Goal: Entertainment & Leisure: Consume media (video, audio)

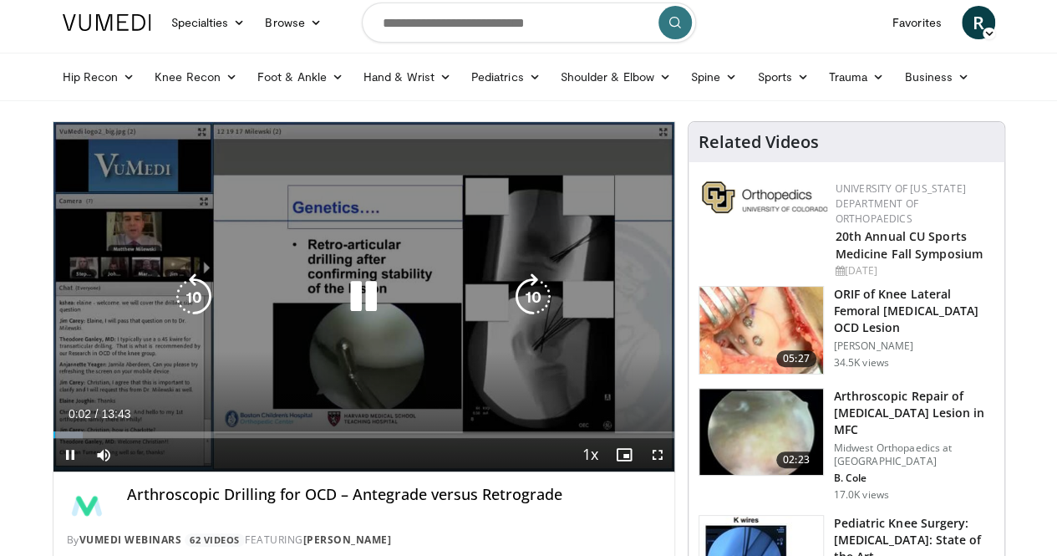
scroll to position [84, 0]
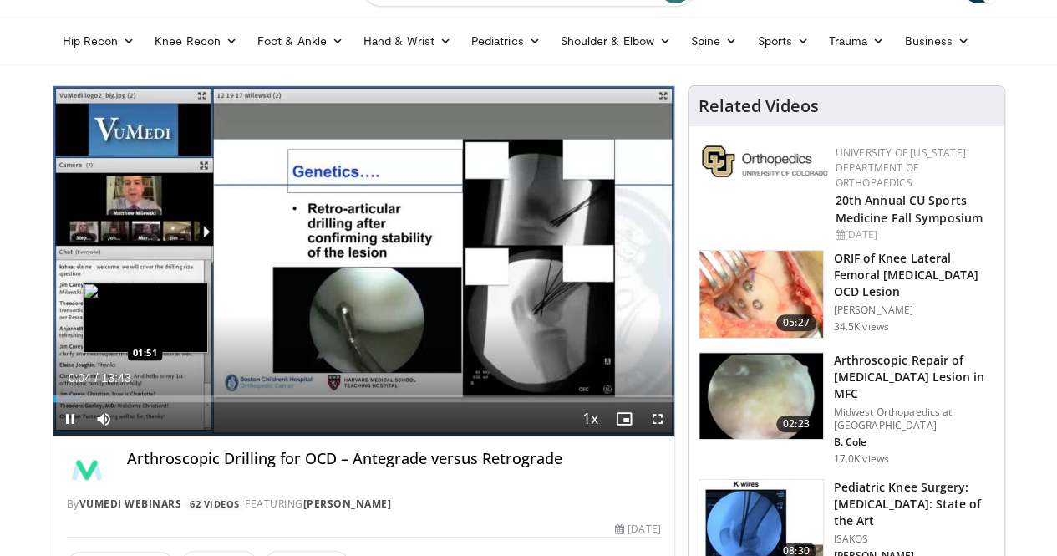
click at [103, 402] on div "Loaded : 4.77% 00:04 01:51" at bounding box center [363, 398] width 621 height 7
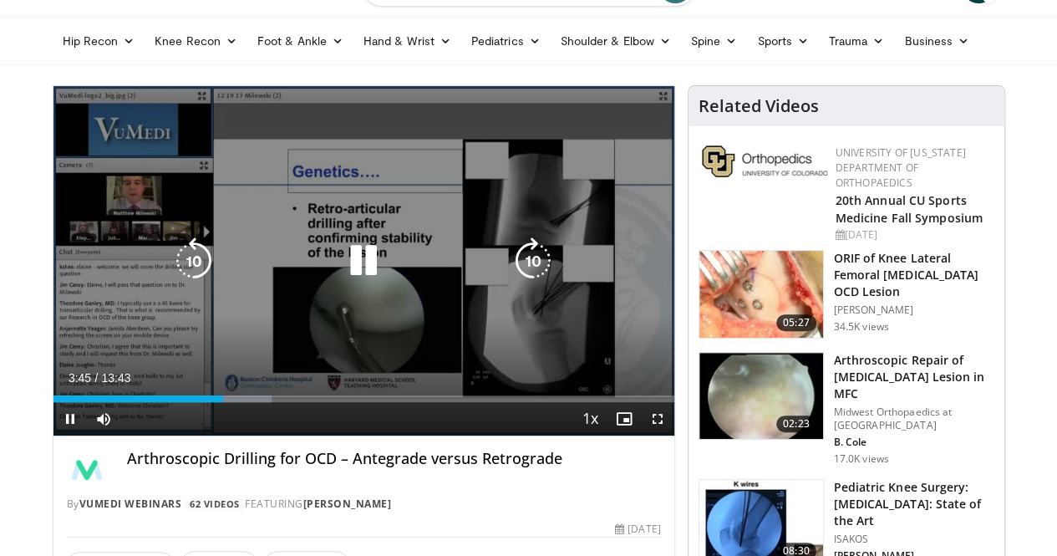
click at [341, 272] on icon "Video Player" at bounding box center [363, 260] width 47 height 47
click at [351, 271] on icon "Video Player" at bounding box center [363, 260] width 47 height 47
click at [349, 281] on icon "Video Player" at bounding box center [363, 260] width 47 height 47
click at [340, 279] on icon "Video Player" at bounding box center [363, 260] width 47 height 47
click at [358, 270] on icon "Video Player" at bounding box center [363, 260] width 47 height 47
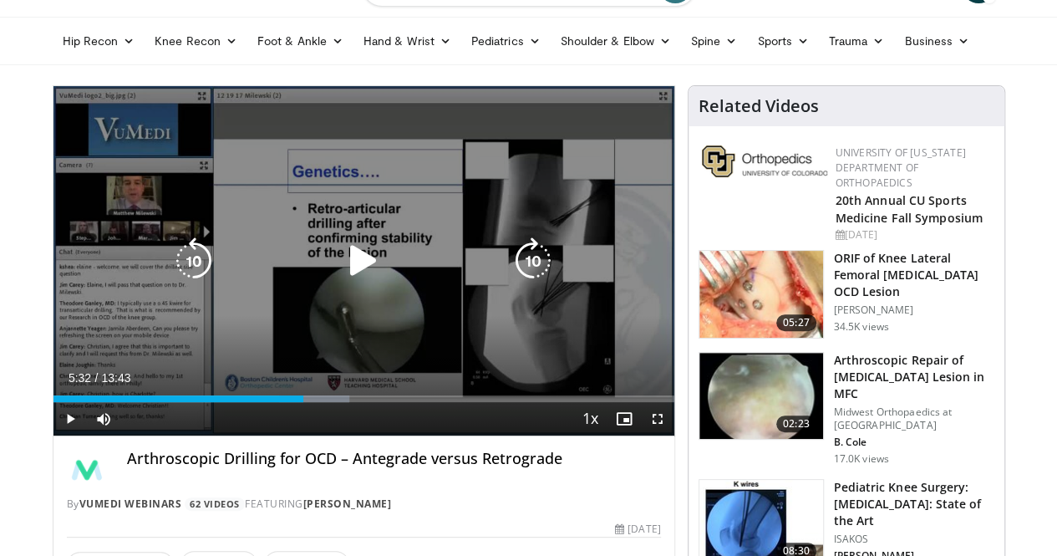
click at [341, 284] on icon "Video Player" at bounding box center [363, 260] width 47 height 47
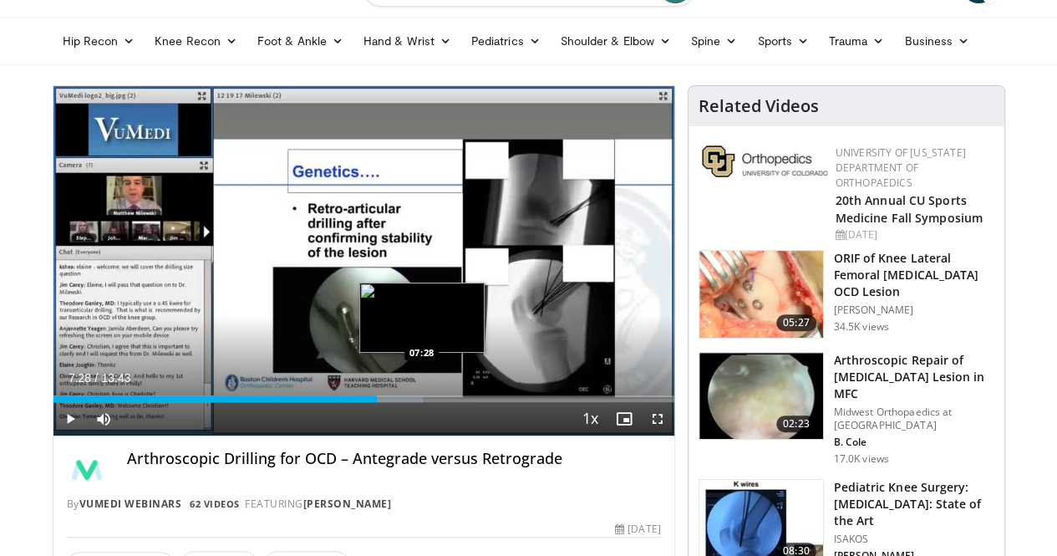
click at [378, 402] on div "Progress Bar" at bounding box center [388, 398] width 69 height 7
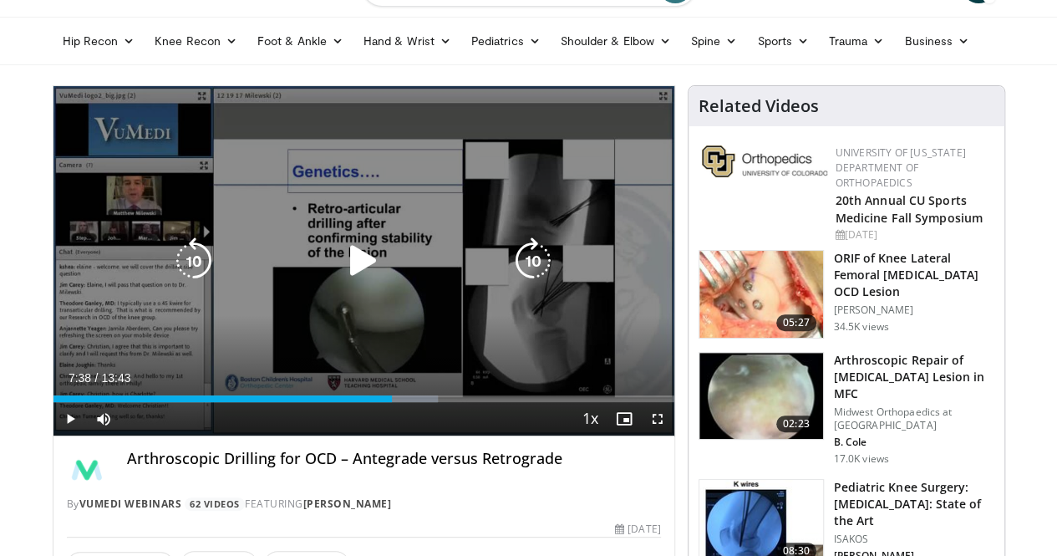
click at [388, 402] on div "Progress Bar" at bounding box center [403, 398] width 68 height 7
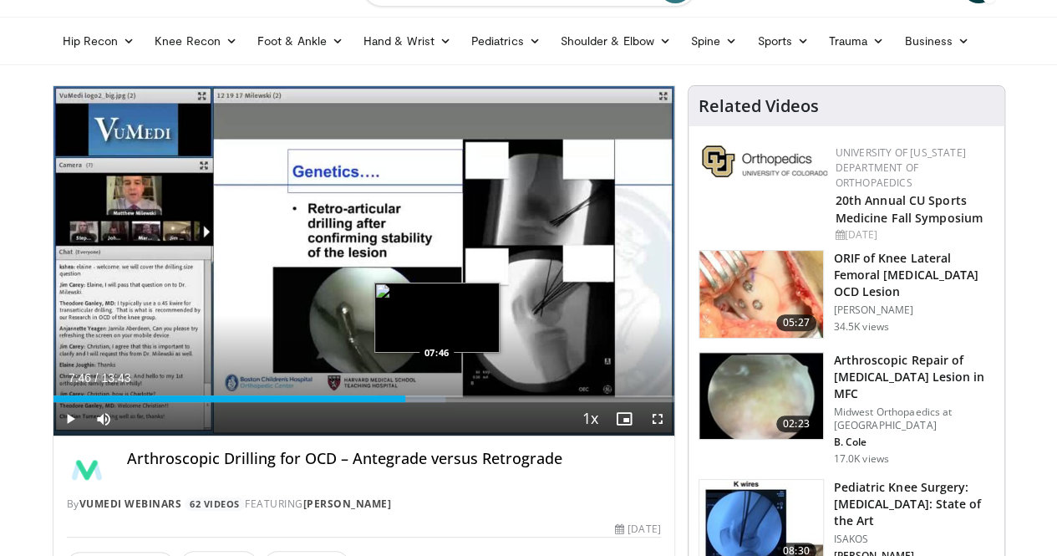
click at [394, 402] on div "Loaded : 63.19% 07:46 07:46" at bounding box center [363, 398] width 621 height 7
click at [406, 402] on div "Progress Bar" at bounding box center [417, 398] width 69 height 7
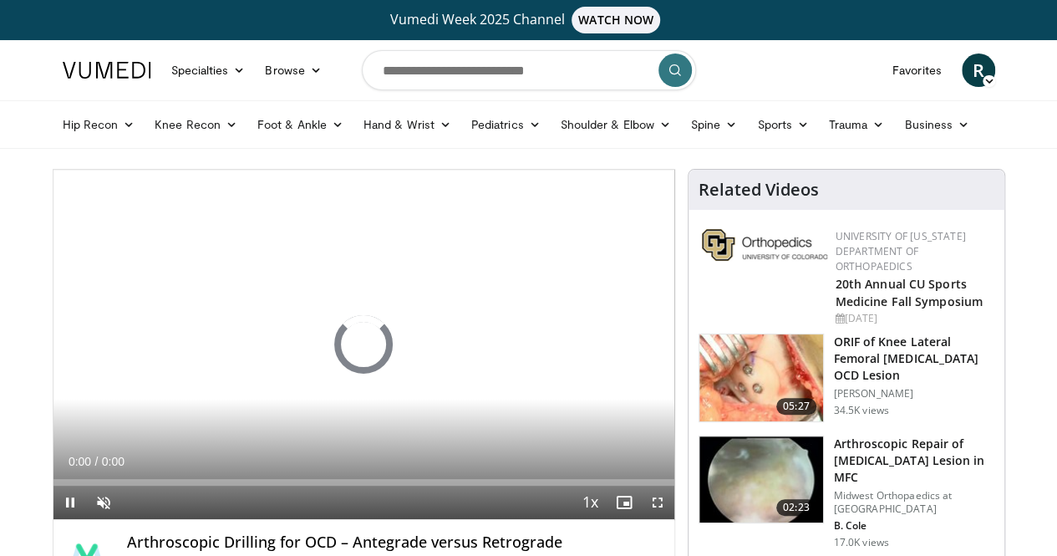
scroll to position [40, 0]
